Goal: Transaction & Acquisition: Purchase product/service

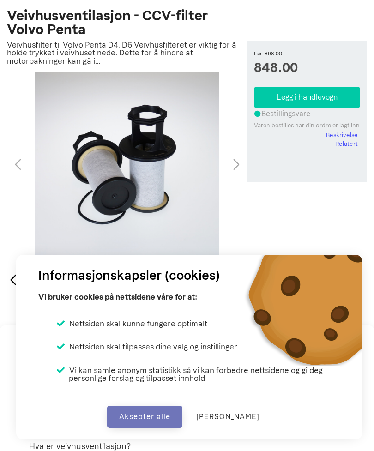
scroll to position [106, 0]
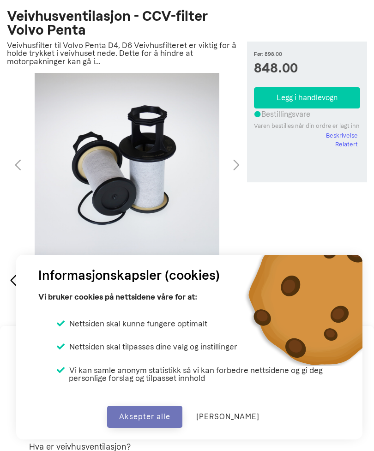
click at [148, 427] on button "Aksepter alle" at bounding box center [144, 416] width 75 height 22
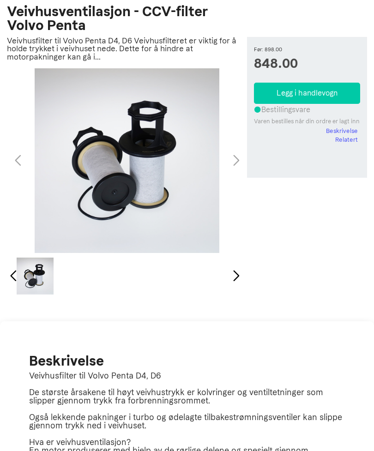
scroll to position [111, 0]
click at [240, 273] on div "Next slide" at bounding box center [236, 276] width 12 height 20
click at [241, 273] on div "Next slide" at bounding box center [236, 276] width 12 height 20
click at [238, 160] on div "1 / 1" at bounding box center [127, 160] width 240 height 184
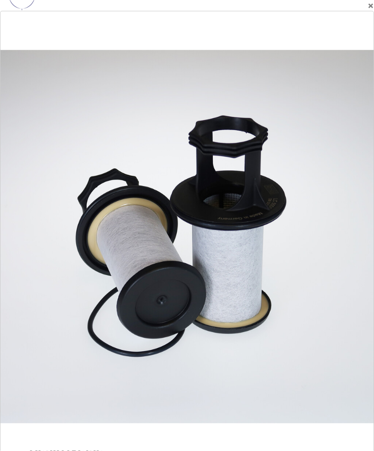
scroll to position [23, 0]
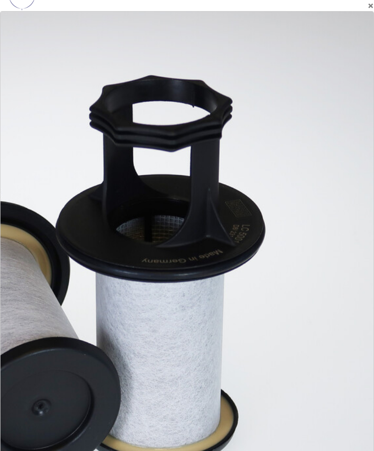
click at [312, 166] on div at bounding box center [86, 292] width 671 height 809
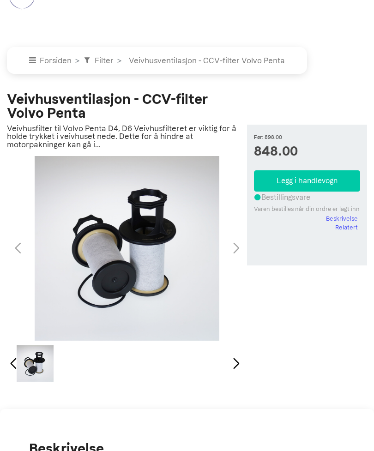
click at [172, 142] on p "Veivhusfilter til Volvo Penta D4, D6 Veivhusfilteret er viktig for å holde tryk…" at bounding box center [127, 137] width 240 height 24
click at [167, 138] on p "Veivhusfilter til Volvo Penta D4, D6 Veivhusfilteret er viktig for å holde tryk…" at bounding box center [127, 137] width 240 height 24
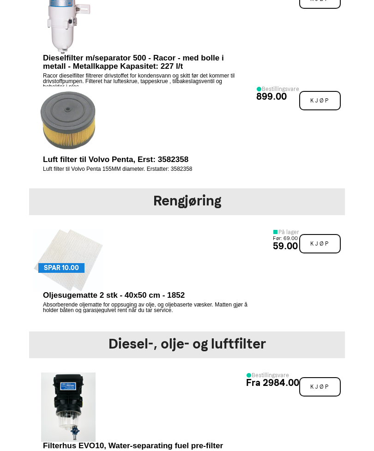
scroll to position [967, 0]
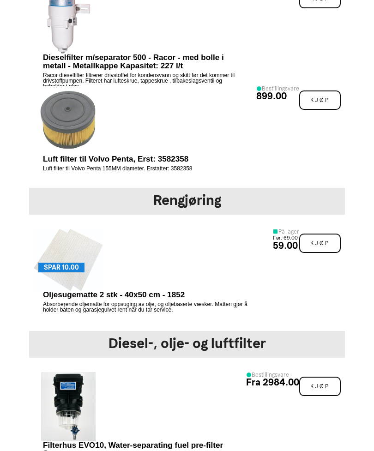
click at [113, 195] on h2 "Rengjøring" at bounding box center [186, 200] width 311 height 21
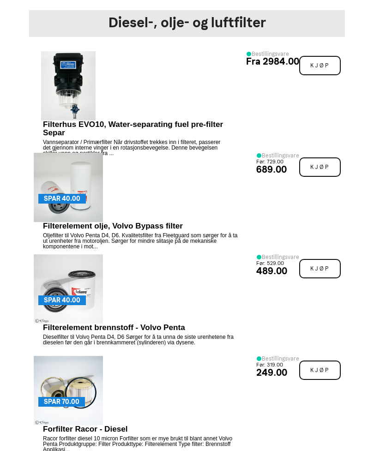
scroll to position [1288, 0]
click at [188, 192] on link "SPAR 40.00 -40.00 KR Filterelement olje, Volvo Bypass filter Oljefilter til Vol…" at bounding box center [142, 197] width 216 height 88
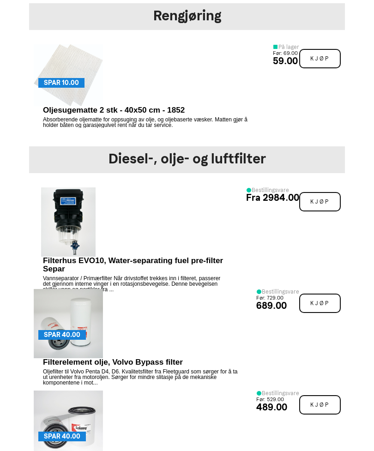
scroll to position [1152, 0]
click at [30, 447] on div "SPAR 40.00 -40.00 KR Filterelement brennstoff - Volvo Penta Dieselfilter til Vo…" at bounding box center [186, 434] width 315 height 97
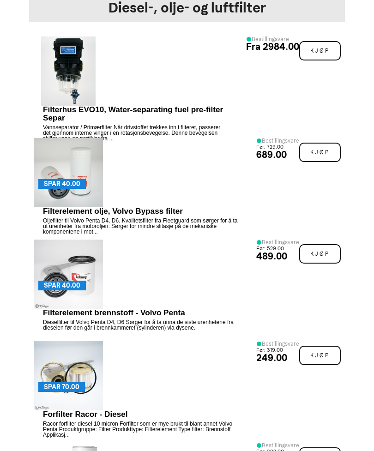
scroll to position [1303, 0]
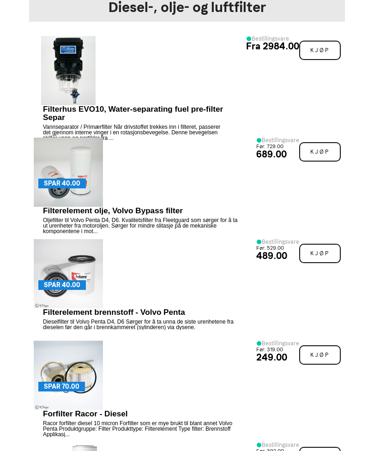
click at [331, 96] on div "Kjøp" at bounding box center [320, 82] width 42 height 83
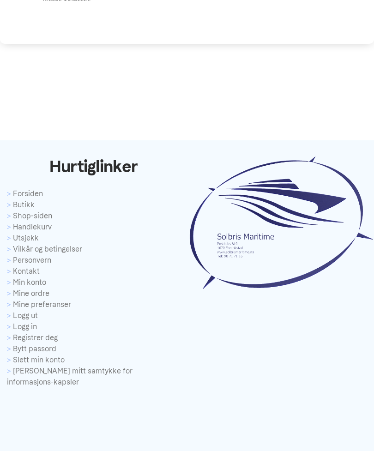
scroll to position [2585, 0]
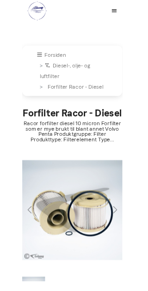
scroll to position [131, 0]
